Goal: Transaction & Acquisition: Purchase product/service

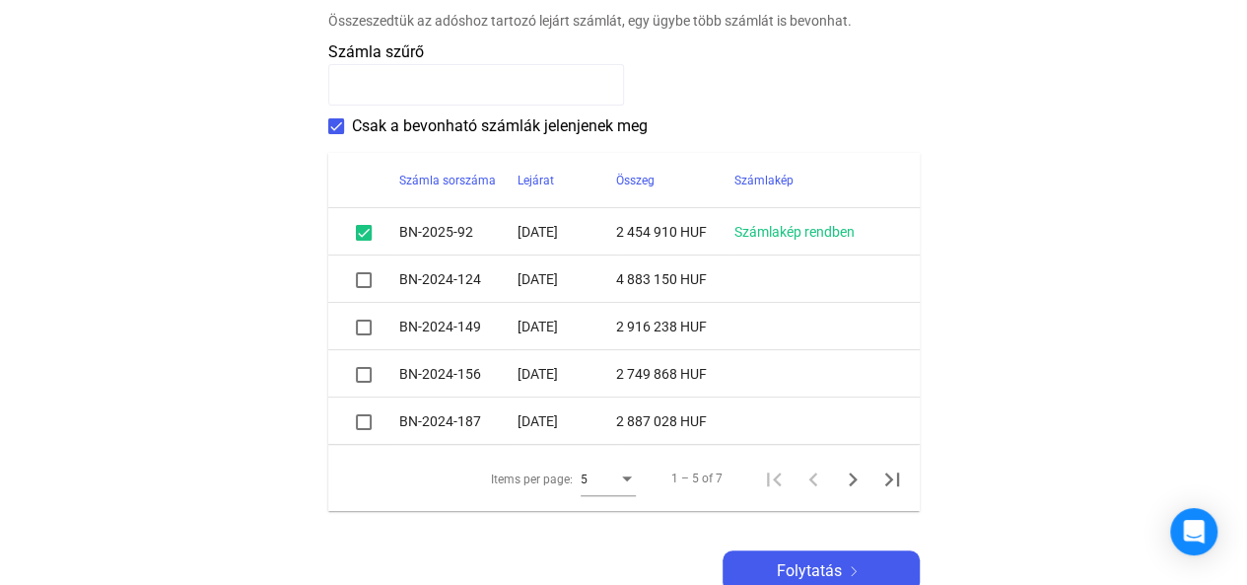
scroll to position [493, 0]
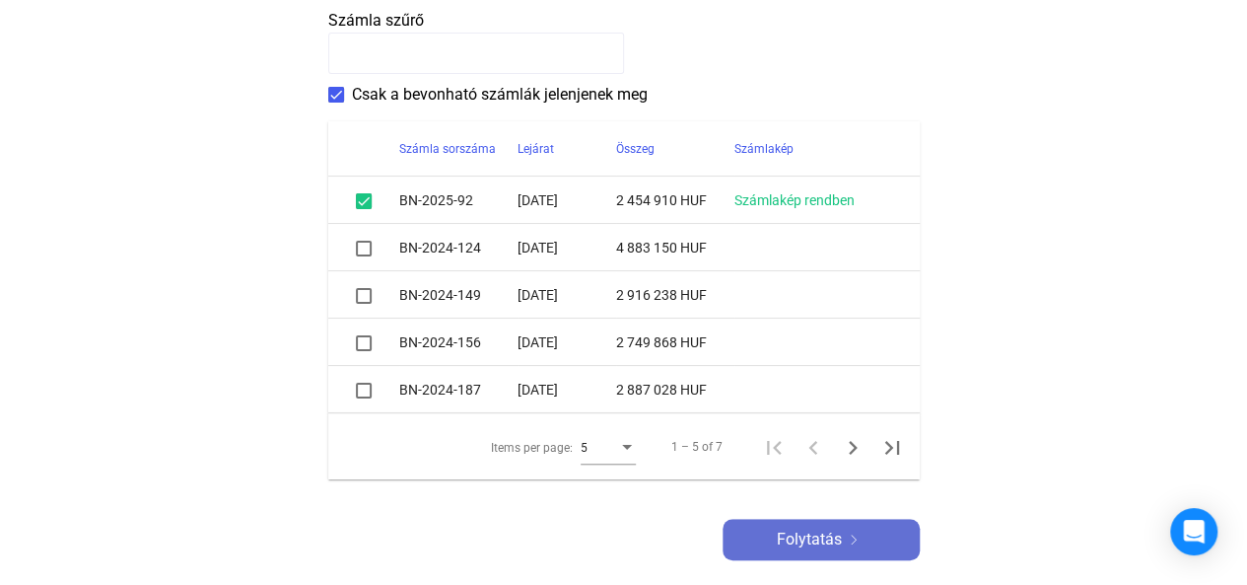
click at [818, 523] on button "Folytatás" at bounding box center [821, 539] width 197 height 41
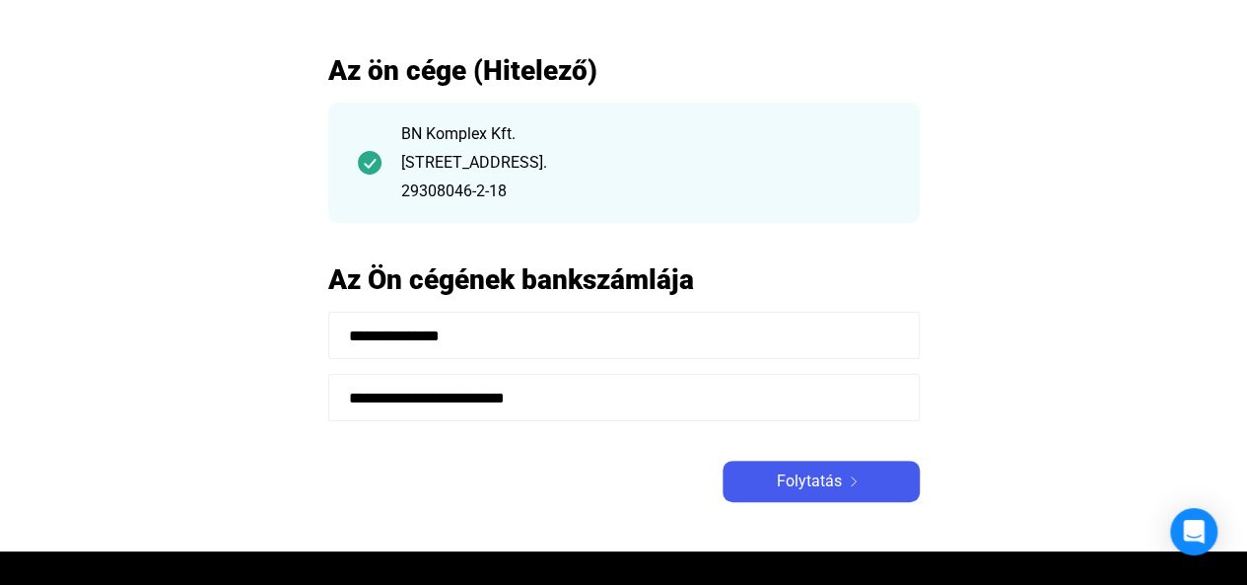
scroll to position [296, 0]
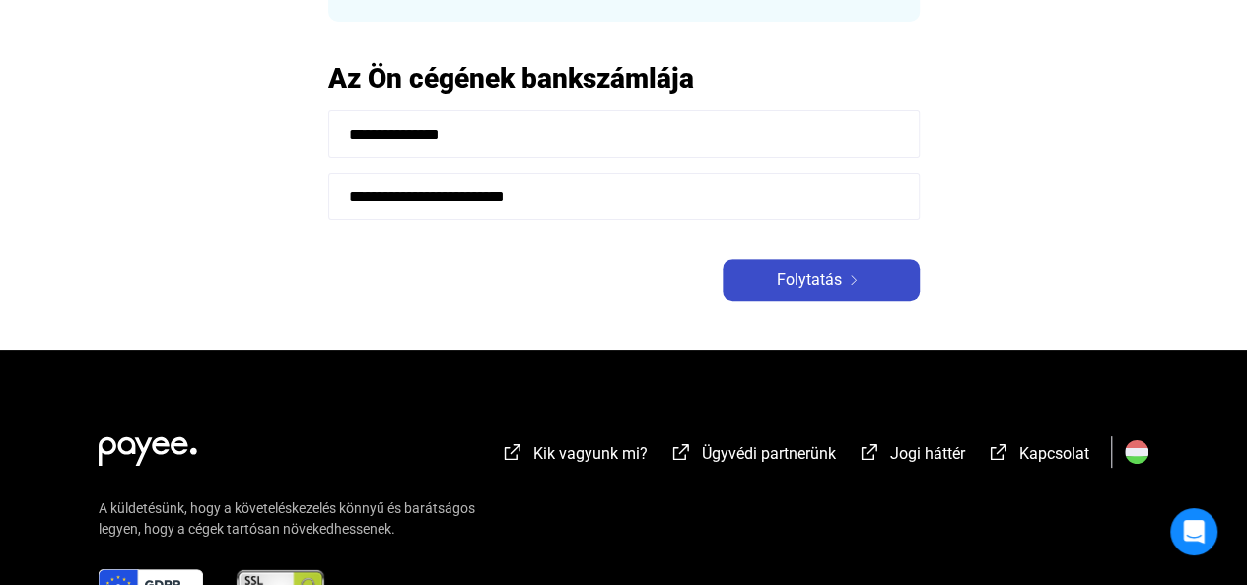
click at [866, 275] on div "Folytatás" at bounding box center [821, 280] width 185 height 24
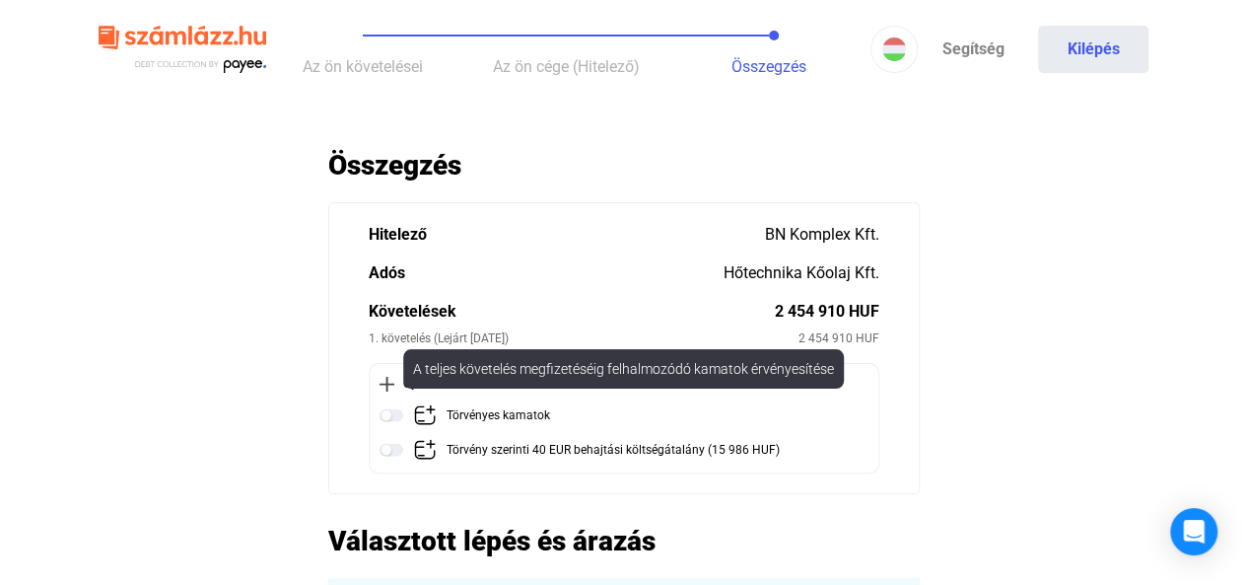
click at [392, 411] on img at bounding box center [392, 415] width 24 height 24
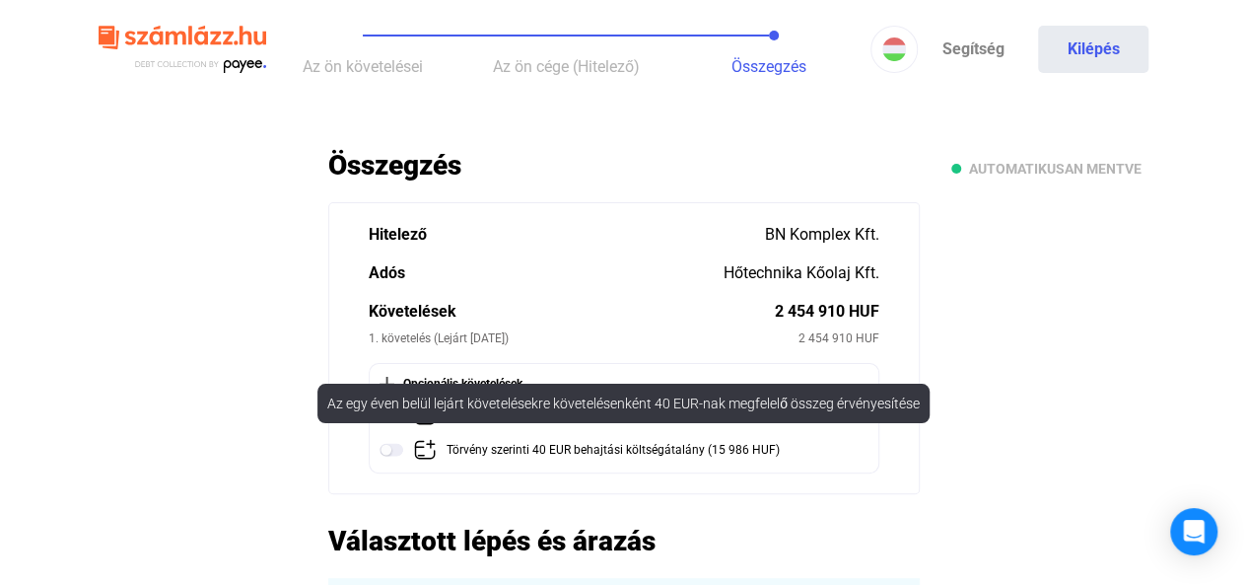
click at [394, 443] on img at bounding box center [392, 450] width 24 height 24
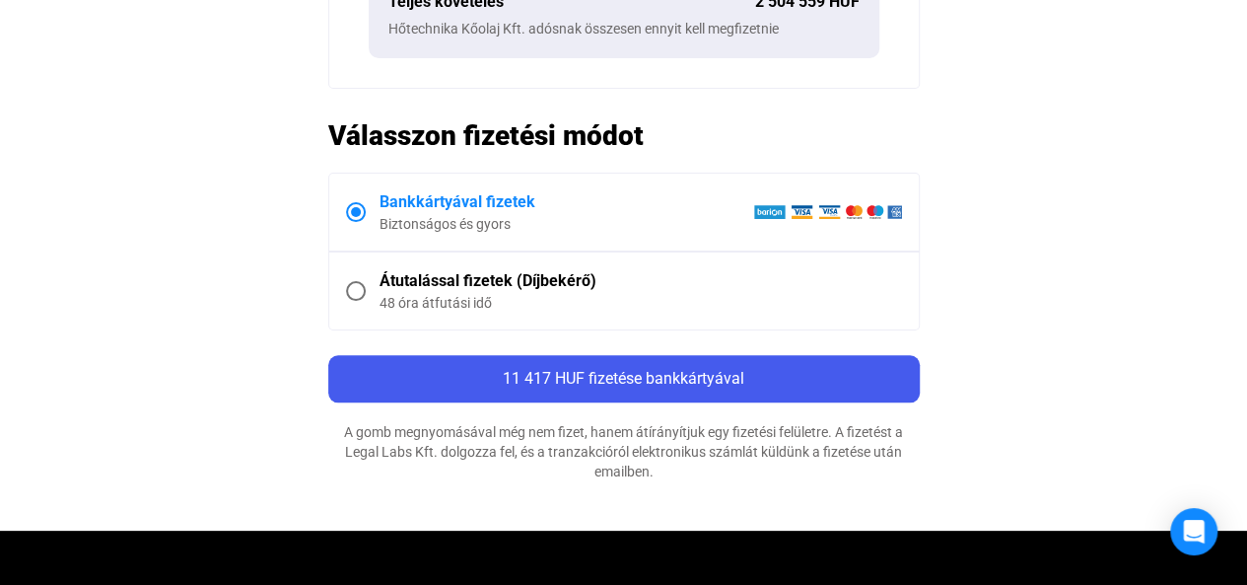
scroll to position [887, 0]
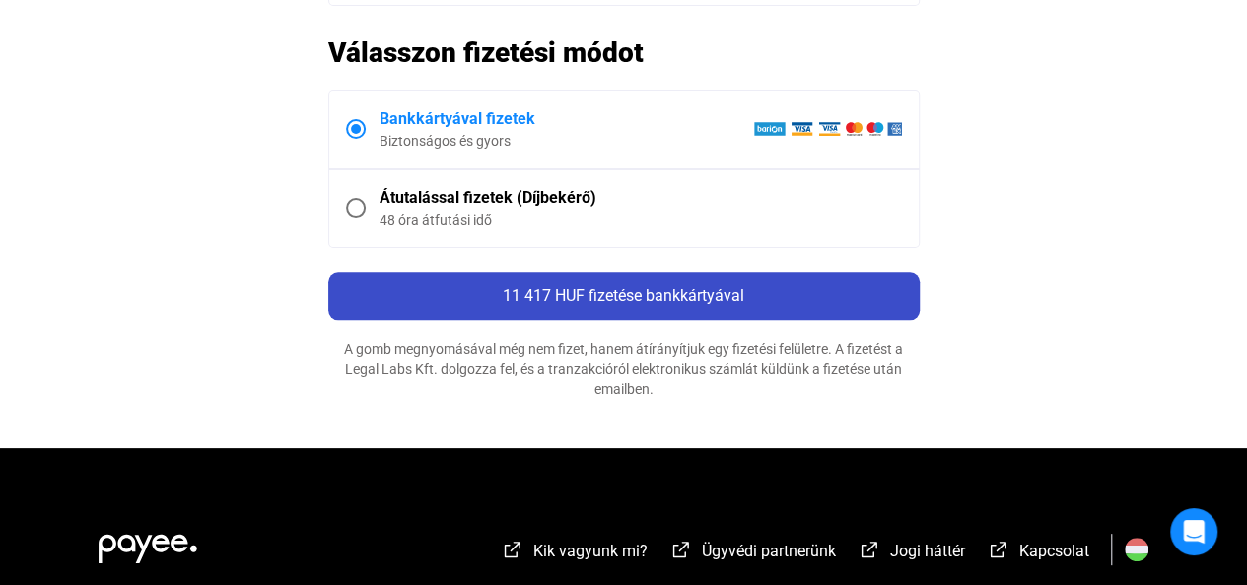
click at [701, 295] on span "11 417 HUF fizetése bankkártyával" at bounding box center [624, 295] width 242 height 19
